Goal: Task Accomplishment & Management: Manage account settings

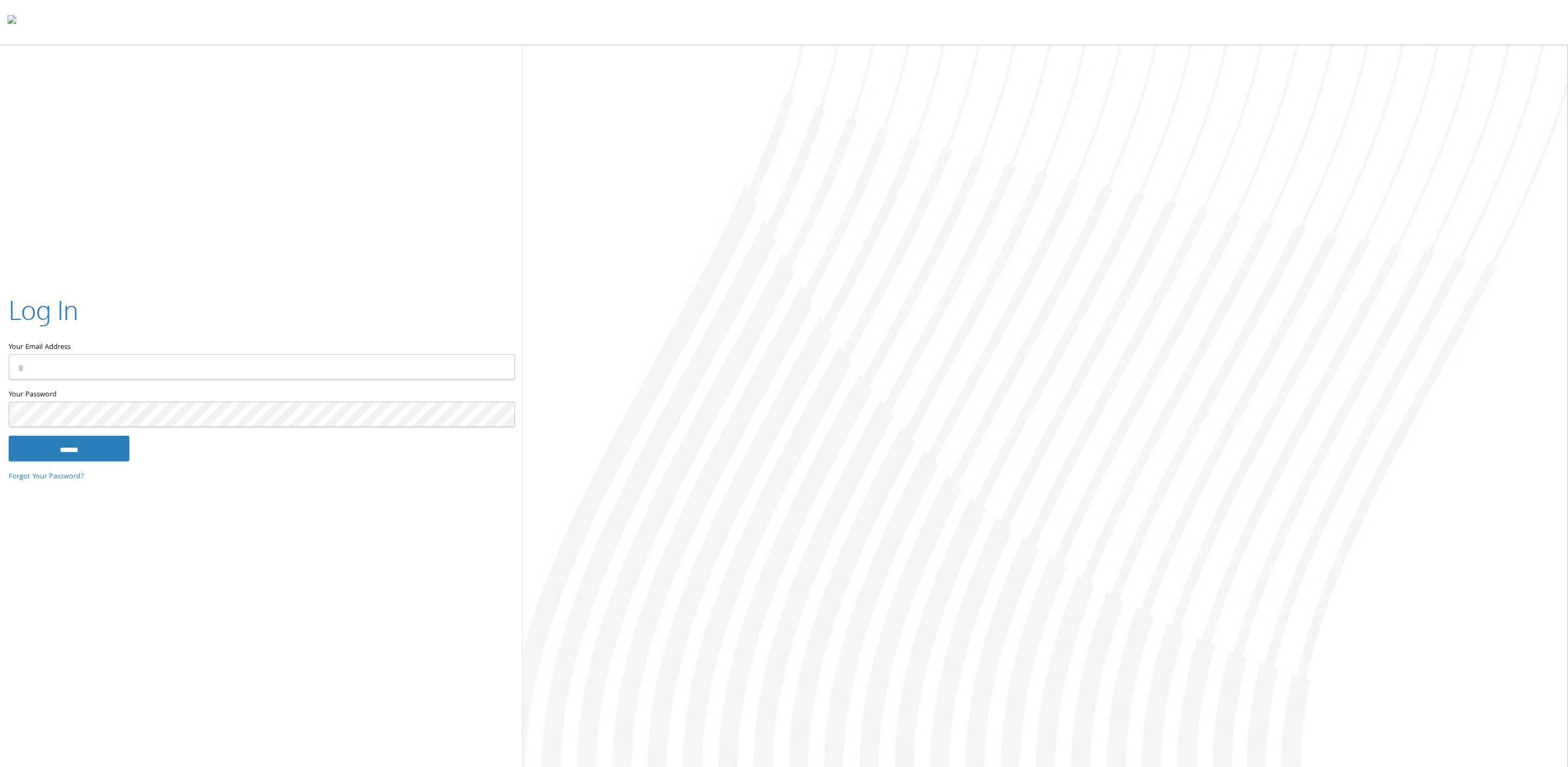
click at [436, 361] on input "Your Email Address" at bounding box center [262, 367] width 507 height 26
type input "**********"
click at [9, 435] on input "******" at bounding box center [69, 448] width 120 height 26
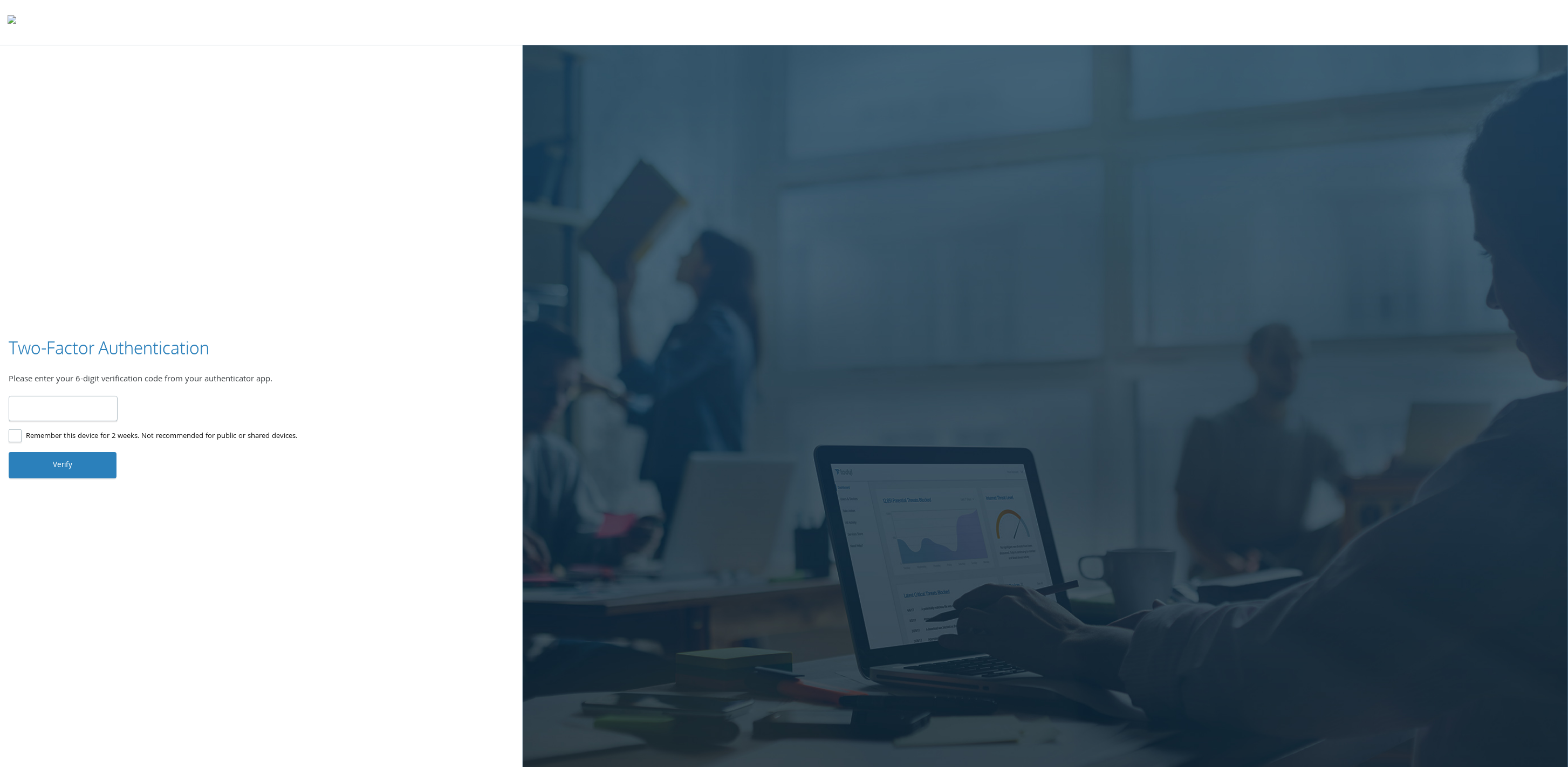
type input "******"
